Goal: Navigation & Orientation: Understand site structure

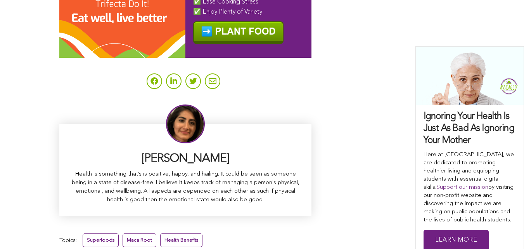
scroll to position [5079, 0]
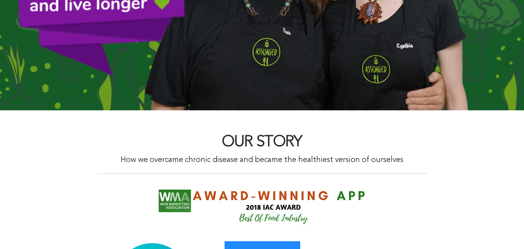
scroll to position [187, 0]
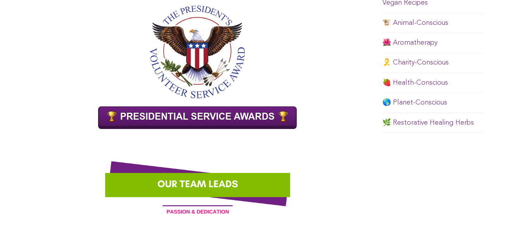
scroll to position [609, 0]
